Goal: Information Seeking & Learning: Check status

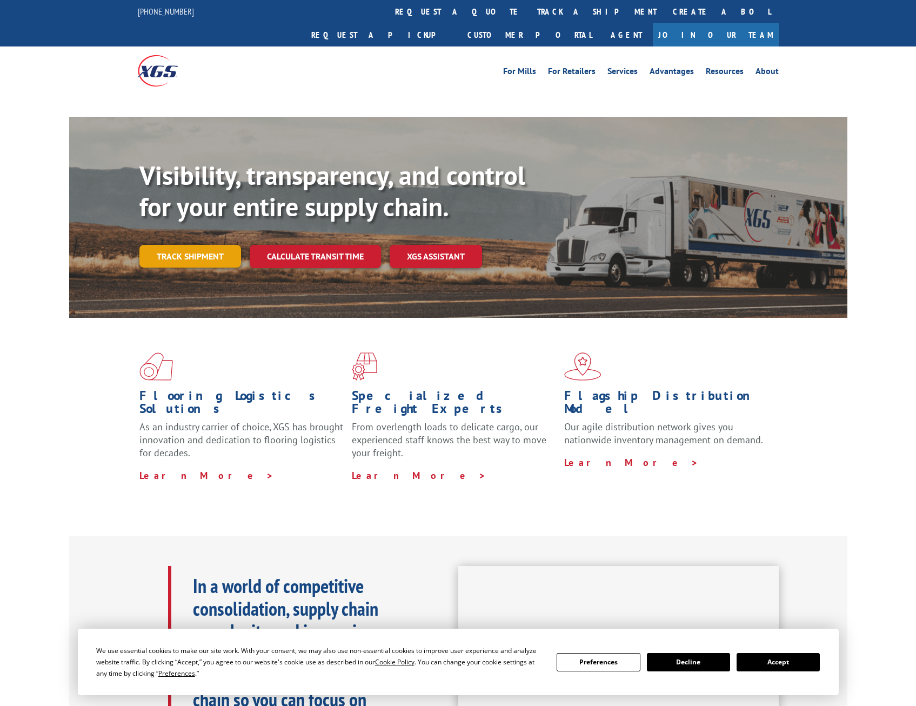
click at [200, 245] on link "Track shipment" at bounding box center [190, 256] width 102 height 23
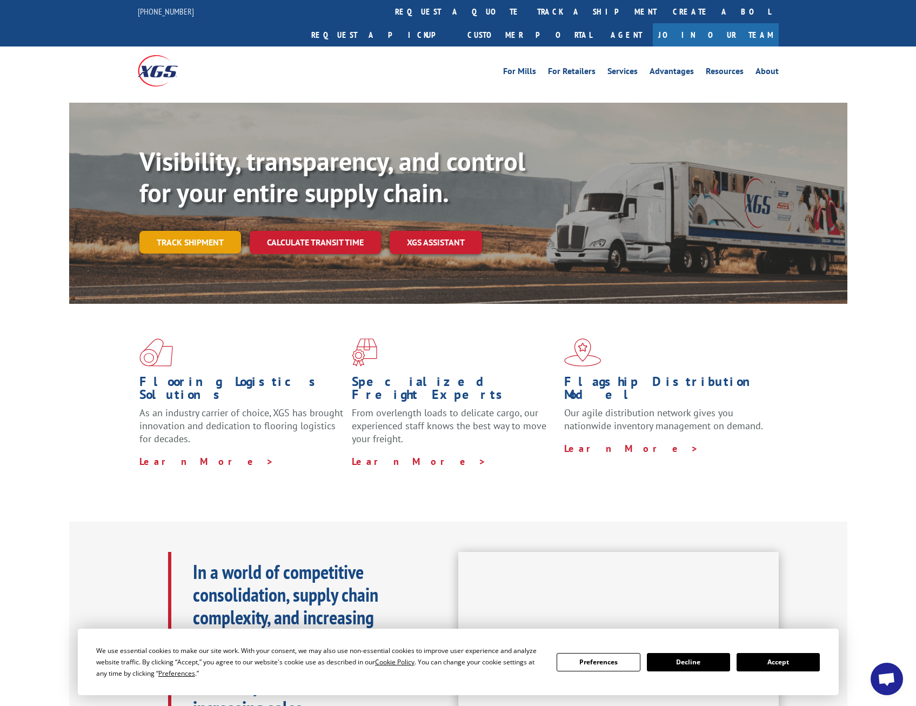
click at [202, 231] on link "Track shipment" at bounding box center [190, 242] width 102 height 23
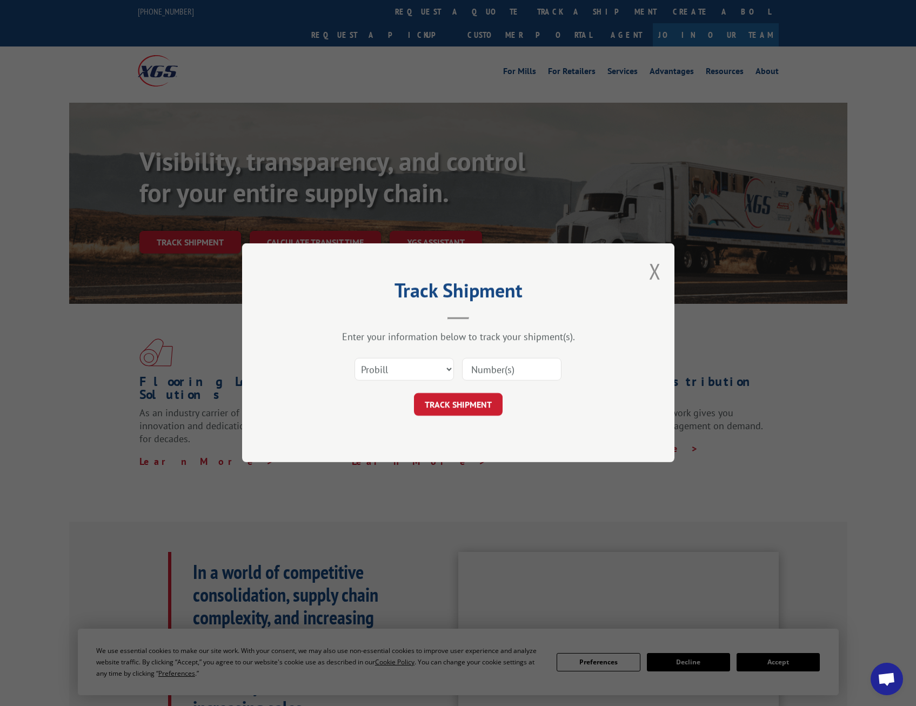
click at [514, 366] on input at bounding box center [511, 369] width 99 height 23
paste input "16059250"
type input "16059250"
click at [464, 401] on button "TRACK SHIPMENT" at bounding box center [458, 404] width 89 height 23
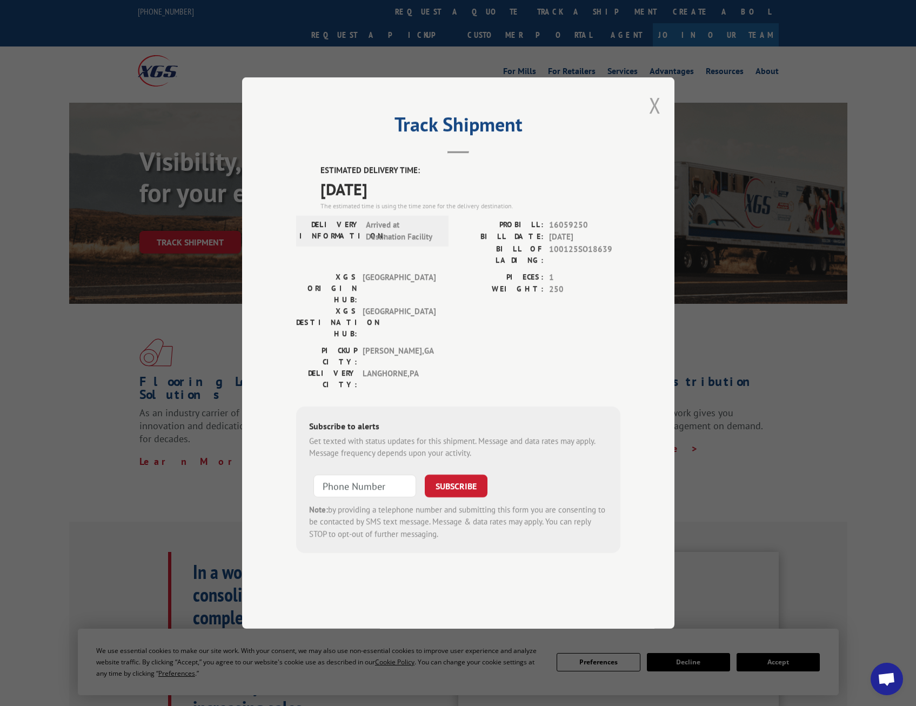
click at [660, 119] on button "Close modal" at bounding box center [655, 105] width 12 height 29
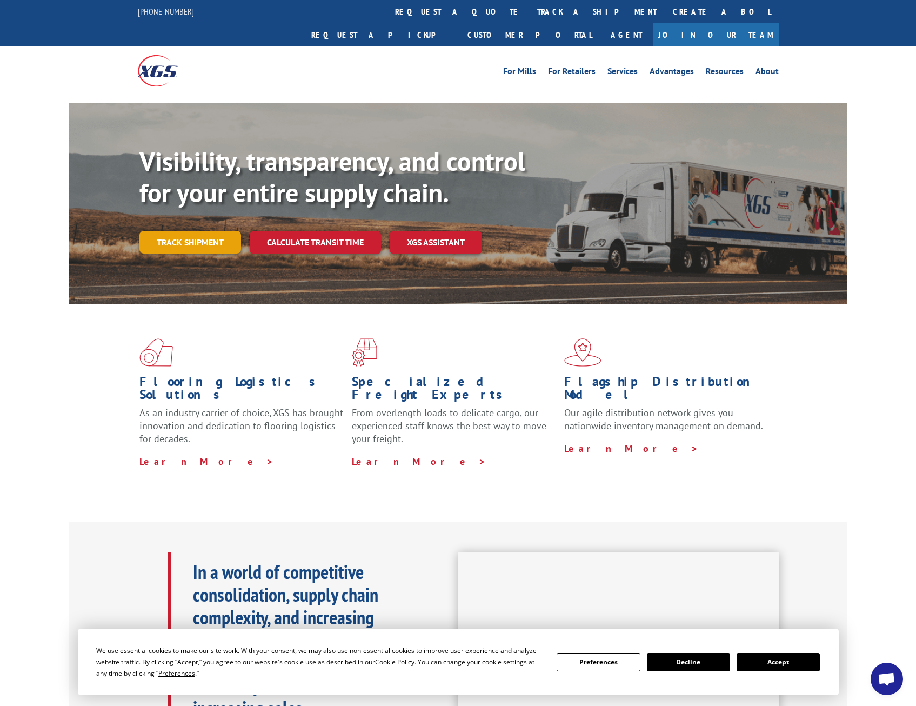
click at [186, 231] on link "Track shipment" at bounding box center [190, 242] width 102 height 23
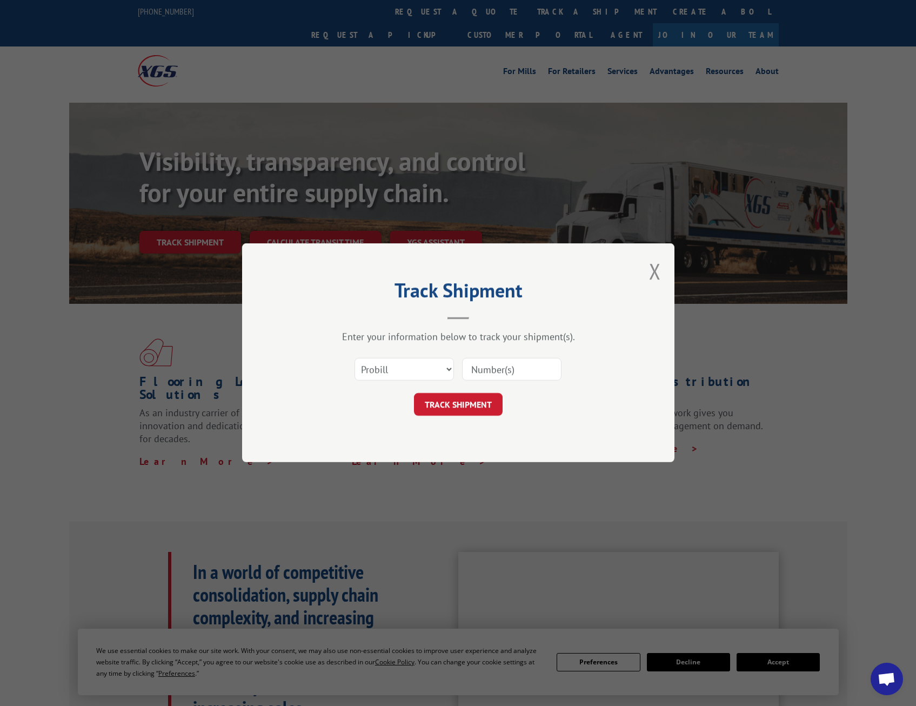
click at [519, 360] on input at bounding box center [511, 369] width 99 height 23
paste input "16059248"
type input "16059248"
click at [480, 407] on button "TRACK SHIPMENT" at bounding box center [458, 404] width 89 height 23
